Goal: Task Accomplishment & Management: Use online tool/utility

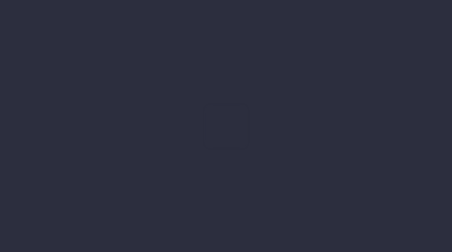
type input "[DATE]"
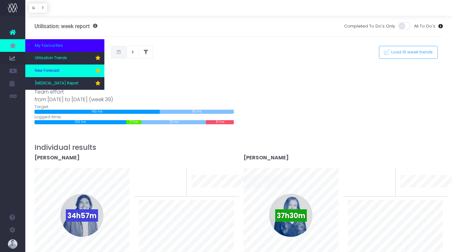
click at [51, 76] on link "New Forecast" at bounding box center [64, 71] width 79 height 13
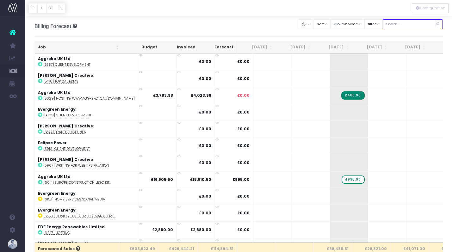
click at [403, 28] on input "text" at bounding box center [413, 24] width 61 height 10
type input "confirmed"
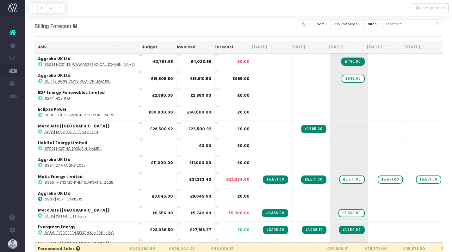
click at [52, 47] on th "Job" at bounding box center [78, 47] width 87 height 12
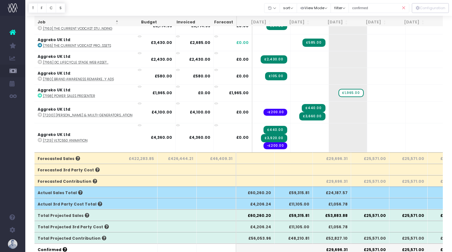
scroll to position [0, 1]
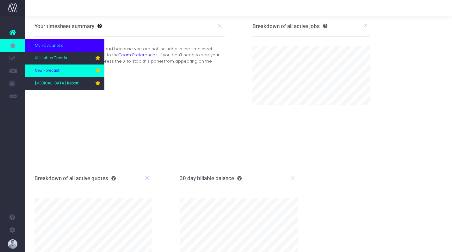
click at [53, 68] on span "New Forecast" at bounding box center [47, 71] width 25 height 6
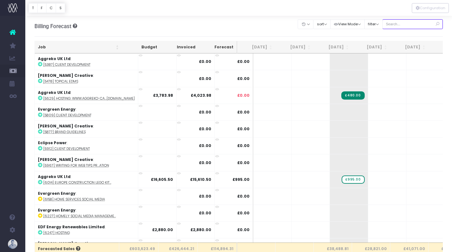
click at [417, 25] on input "text" at bounding box center [413, 24] width 61 height 10
type input "confirmed"
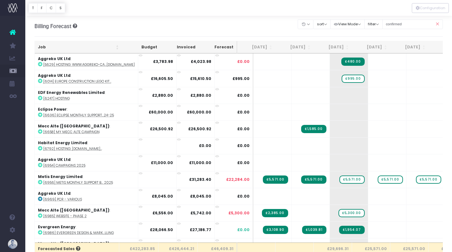
click at [48, 49] on th "Job" at bounding box center [78, 47] width 87 height 12
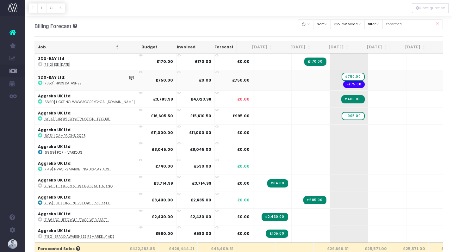
click at [64, 85] on abbr "[7350] HPDS datasheet" at bounding box center [63, 83] width 40 height 5
click at [98, 118] on abbr "[6014] Europe Construction Lego Kit..." at bounding box center [77, 119] width 68 height 5
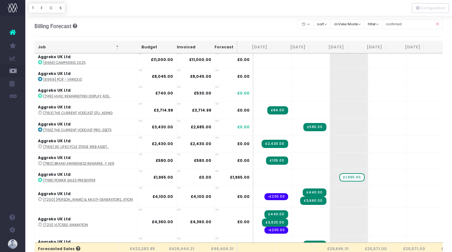
scroll to position [94, 0]
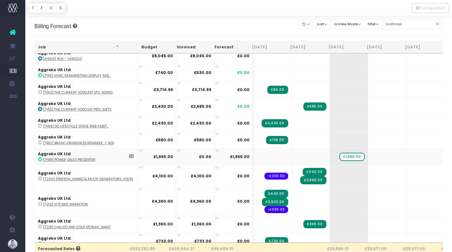
click at [90, 158] on abbr "[7198] Power Sales Presenter" at bounding box center [69, 160] width 52 height 5
click at [129, 156] on icon at bounding box center [131, 156] width 5 height 5
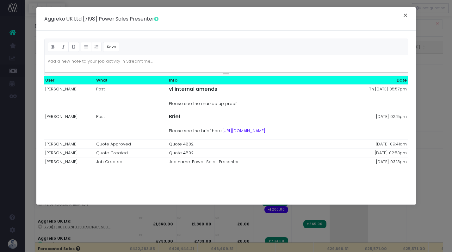
click at [409, 15] on button "×" at bounding box center [405, 16] width 13 height 10
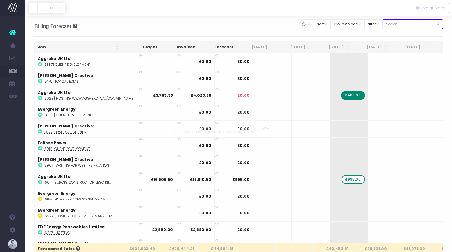
click at [409, 24] on input "text" at bounding box center [413, 24] width 61 height 10
type input "confirmed"
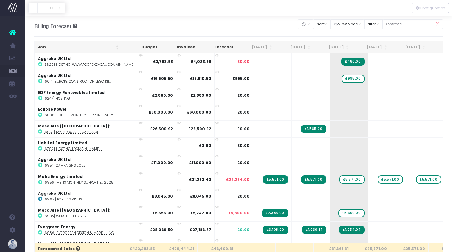
click at [78, 46] on th "Job" at bounding box center [78, 47] width 87 height 12
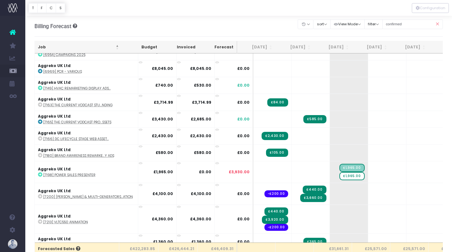
scroll to position [85, 0]
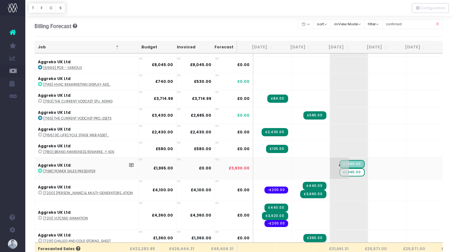
click at [344, 172] on span "£1,965.00" at bounding box center [352, 172] width 25 height 8
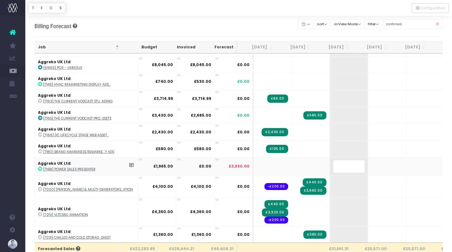
click at [219, 15] on div at bounding box center [238, 8] width 427 height 16
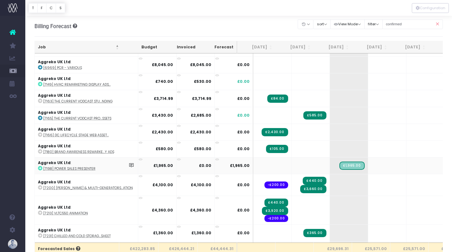
click at [74, 171] on abbr "[7198] Power Sales Presenter" at bounding box center [69, 169] width 52 height 5
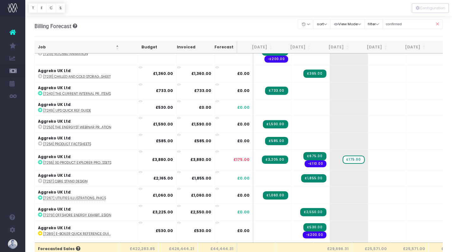
scroll to position [246, 0]
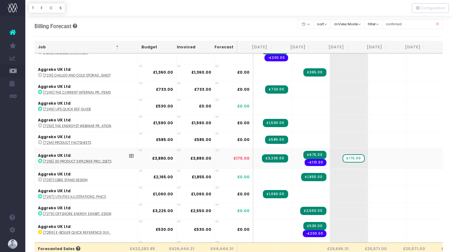
click at [97, 160] on abbr "[7255] 3D Product Explorer Pro...ssets" at bounding box center [77, 161] width 68 height 5
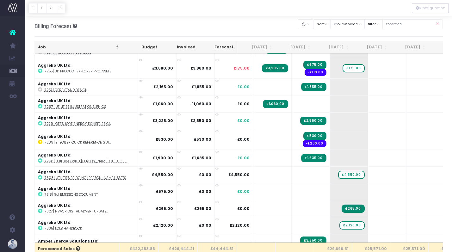
scroll to position [337, 0]
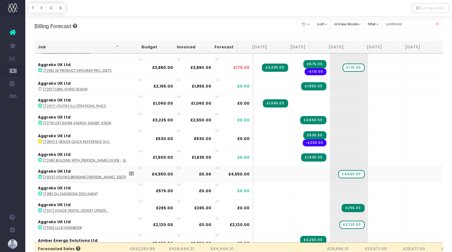
click at [101, 176] on abbr "[7303] Utilities Bridging [PERSON_NAME]...ssets" at bounding box center [84, 177] width 83 height 5
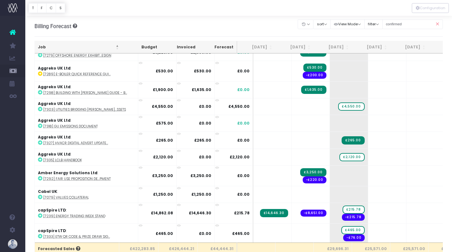
scroll to position [405, 0]
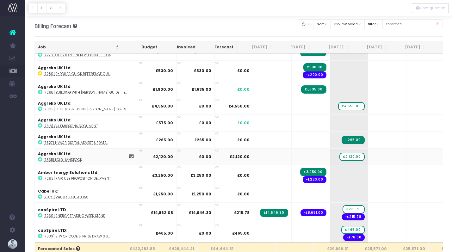
click at [75, 159] on abbr "[7335] LCLB Handbook" at bounding box center [62, 160] width 39 height 5
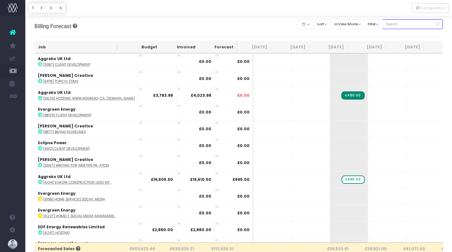
click at [408, 25] on input "text" at bounding box center [413, 24] width 61 height 10
type input "confirmed"
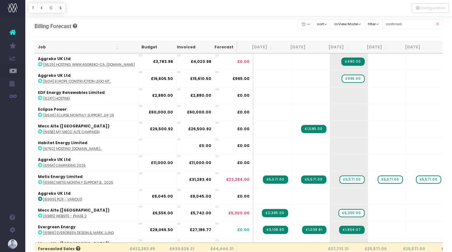
click at [48, 46] on th "Job" at bounding box center [78, 47] width 87 height 12
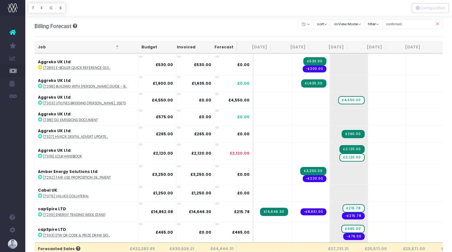
scroll to position [411, 0]
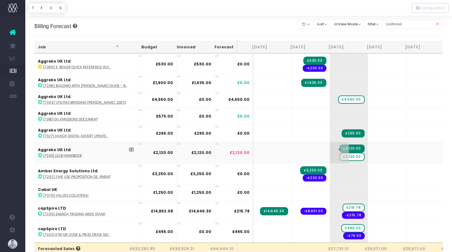
click at [340, 157] on span "£2,120.00" at bounding box center [352, 157] width 25 height 8
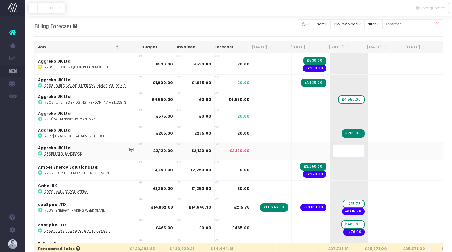
click at [229, 19] on body "Oh my... this is bad. [PERSON_NAME] wasn't able to load this page. Please conta…" at bounding box center [226, 126] width 452 height 252
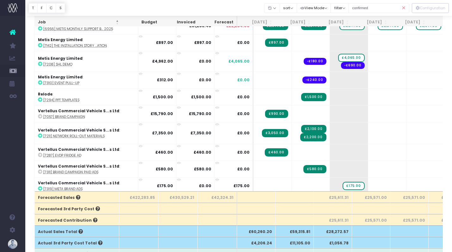
scroll to position [954, 0]
